Goal: Information Seeking & Learning: Learn about a topic

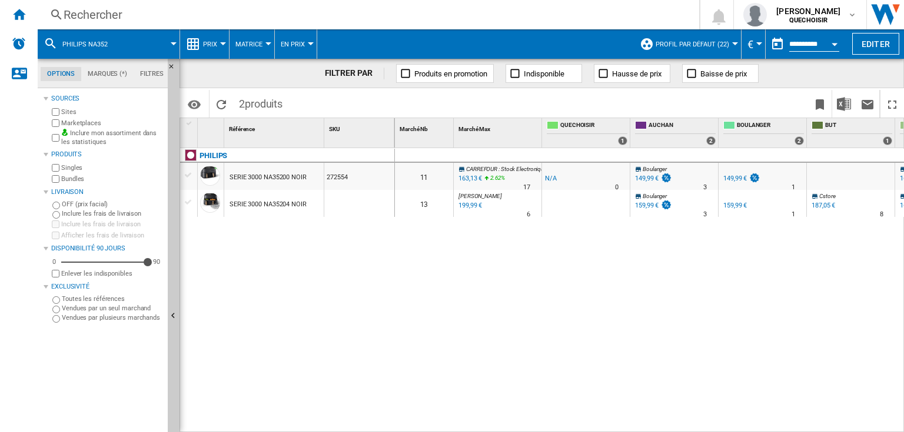
click at [108, 11] on div "Rechercher" at bounding box center [366, 14] width 605 height 16
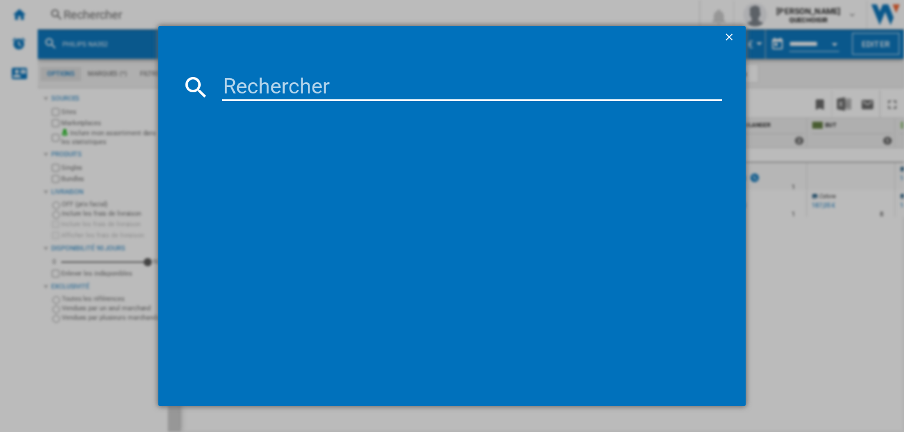
click at [260, 88] on input at bounding box center [472, 87] width 500 height 28
paste input "WAN2828SFR"
type input "WAN2828SFR"
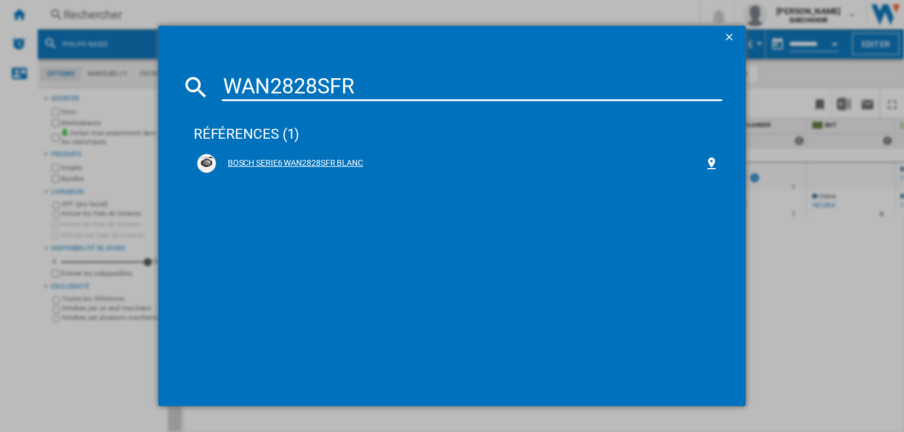
click at [277, 164] on div "BOSCH SERIE6 WAN2828SFR BLANC" at bounding box center [460, 164] width 488 height 12
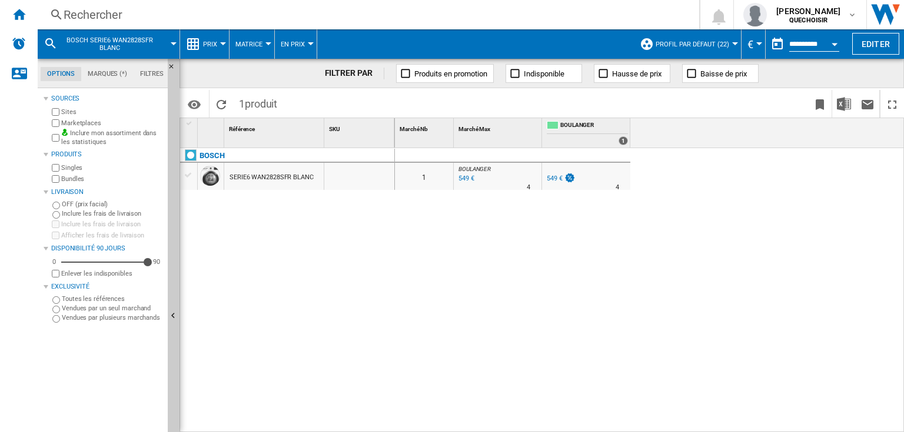
click at [278, 174] on div "SERIE6 WAN2828SFR BLANC" at bounding box center [271, 177] width 84 height 27
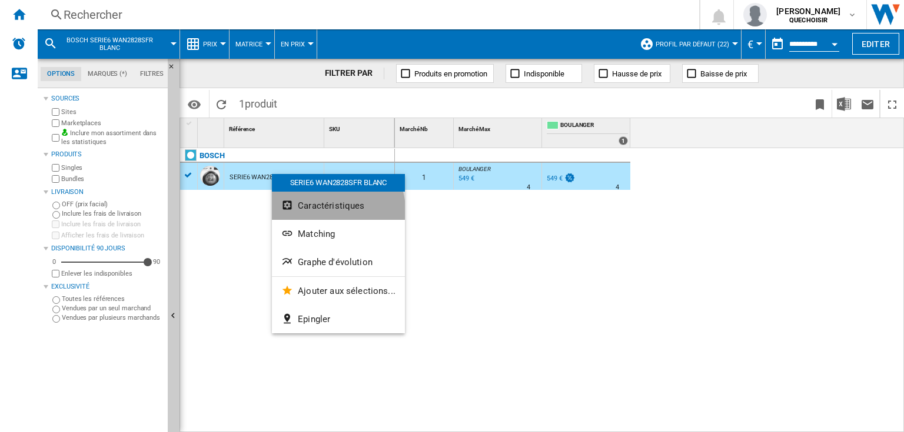
click at [320, 213] on button "Caractéristiques" at bounding box center [338, 206] width 133 height 28
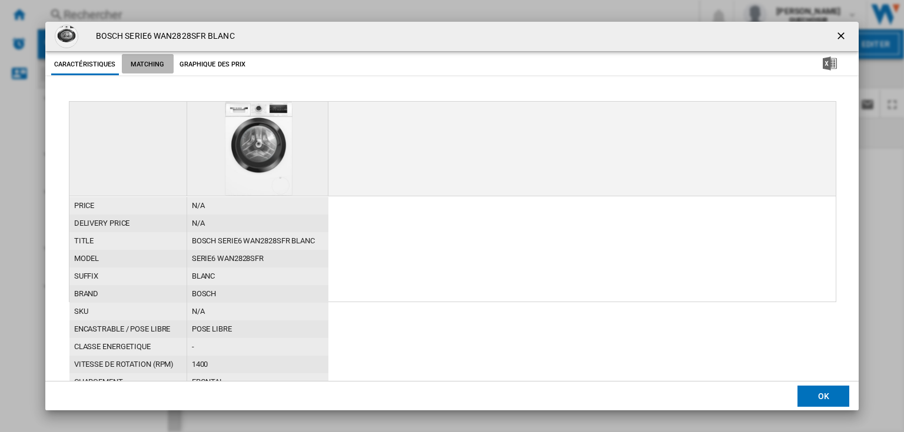
click at [153, 64] on button "Matching" at bounding box center [148, 64] width 52 height 21
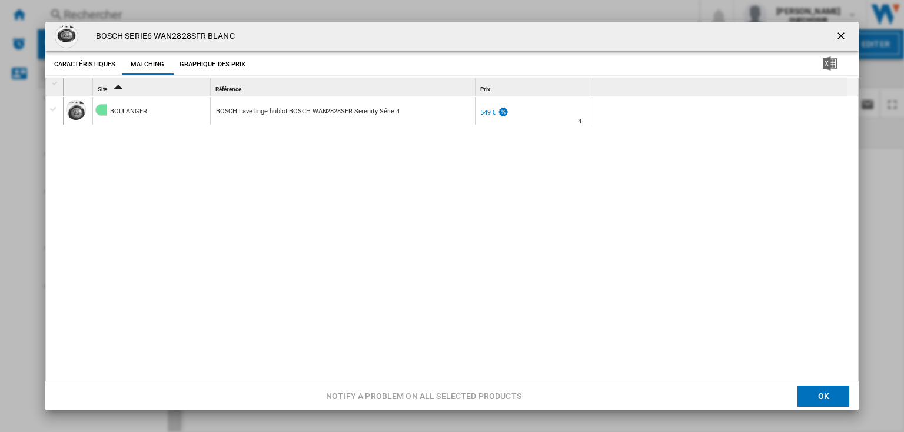
click at [224, 67] on button "Graphique des prix" at bounding box center [212, 64] width 72 height 21
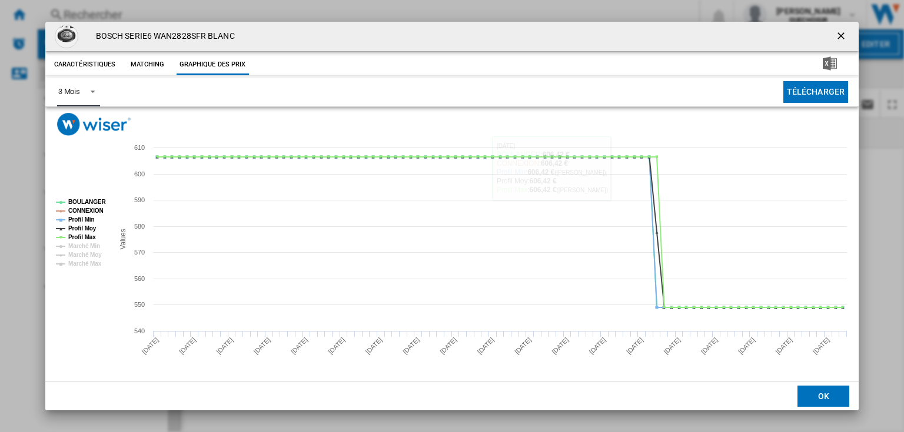
click at [95, 89] on span "Product popup" at bounding box center [89, 90] width 14 height 11
click at [277, 111] on md-backdrop at bounding box center [452, 216] width 904 height 432
